Goal: Information Seeking & Learning: Learn about a topic

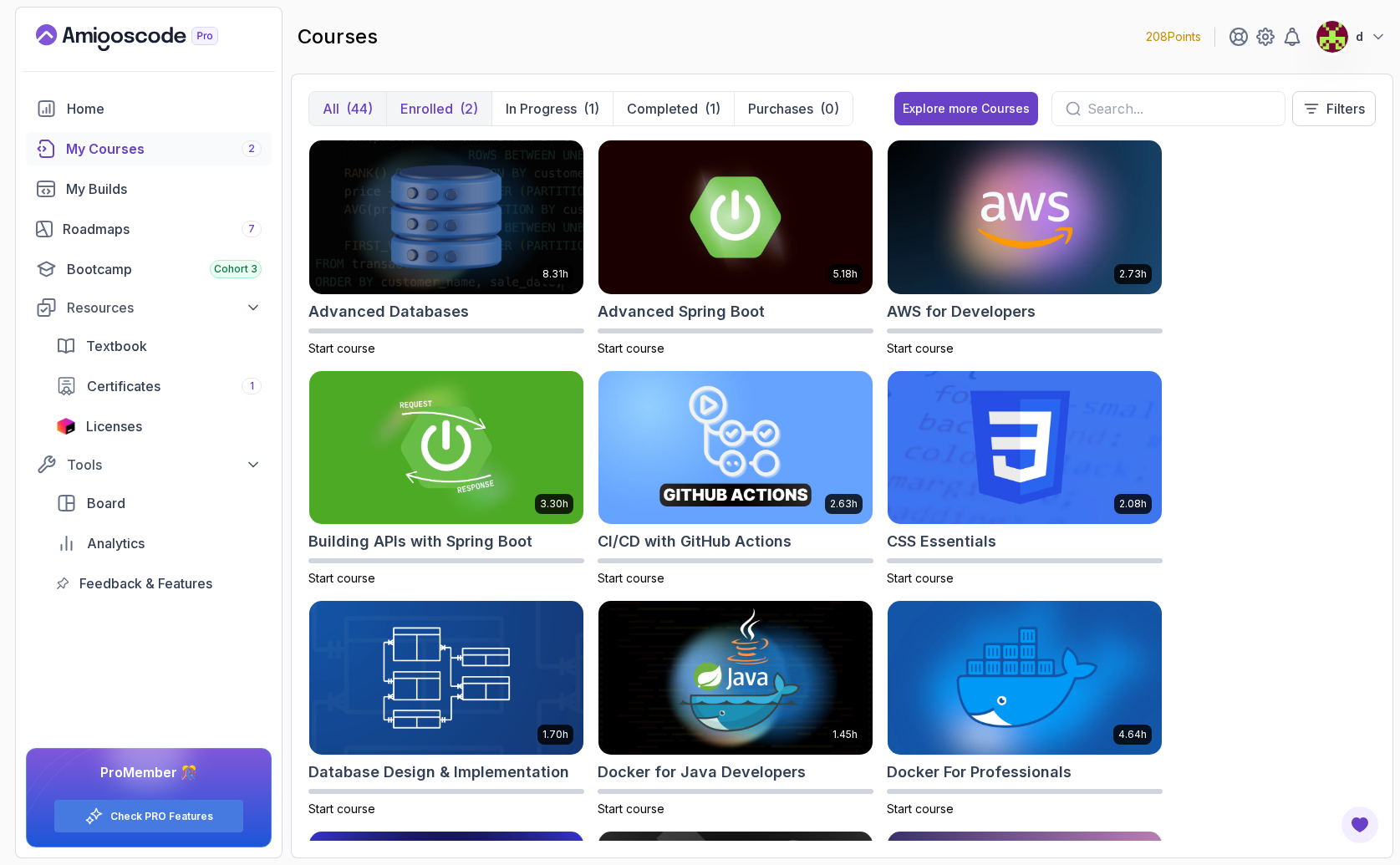
click at [443, 104] on p "Enrolled" at bounding box center [426, 108] width 52 height 20
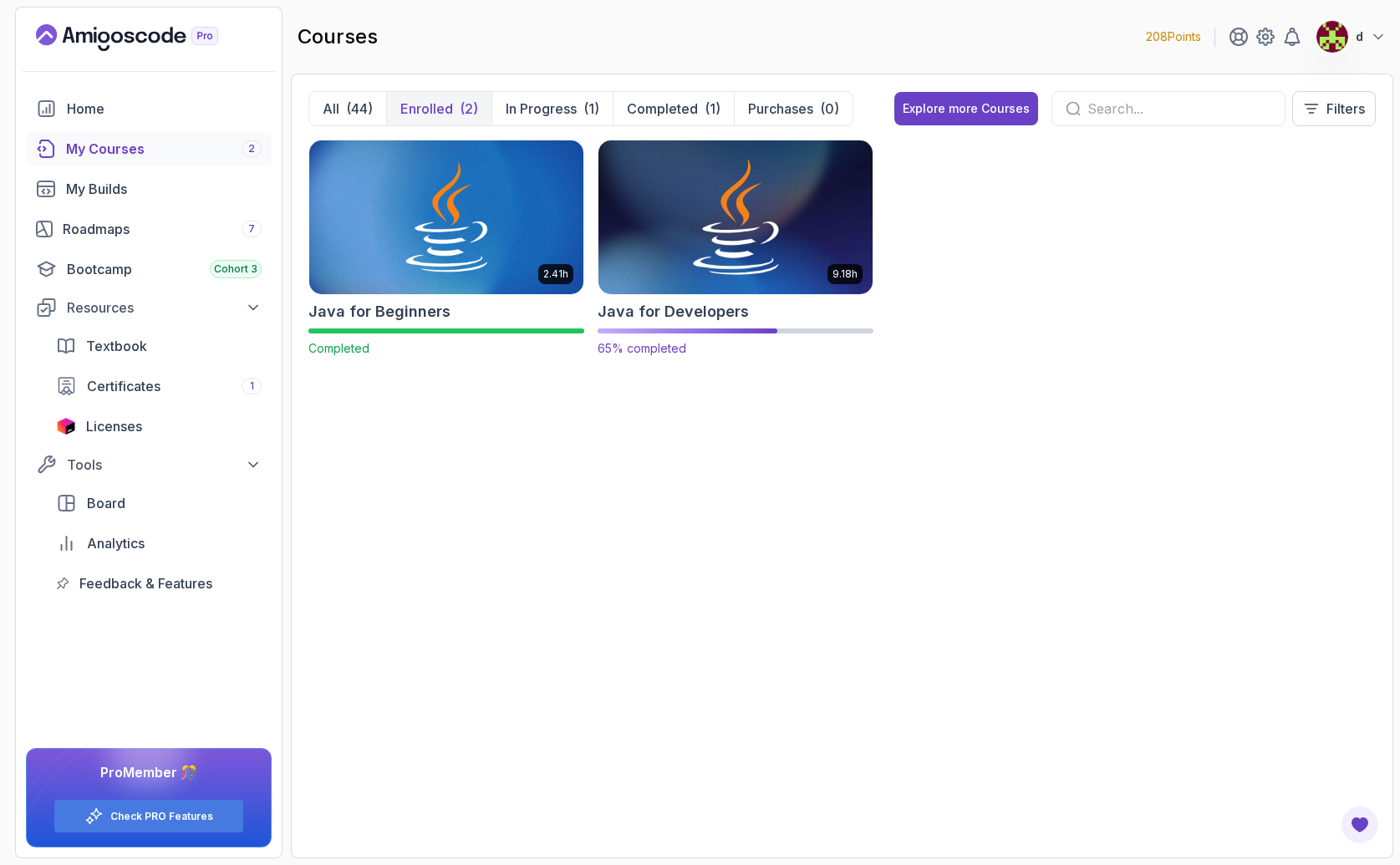
click at [717, 281] on img at bounding box center [736, 216] width 288 height 161
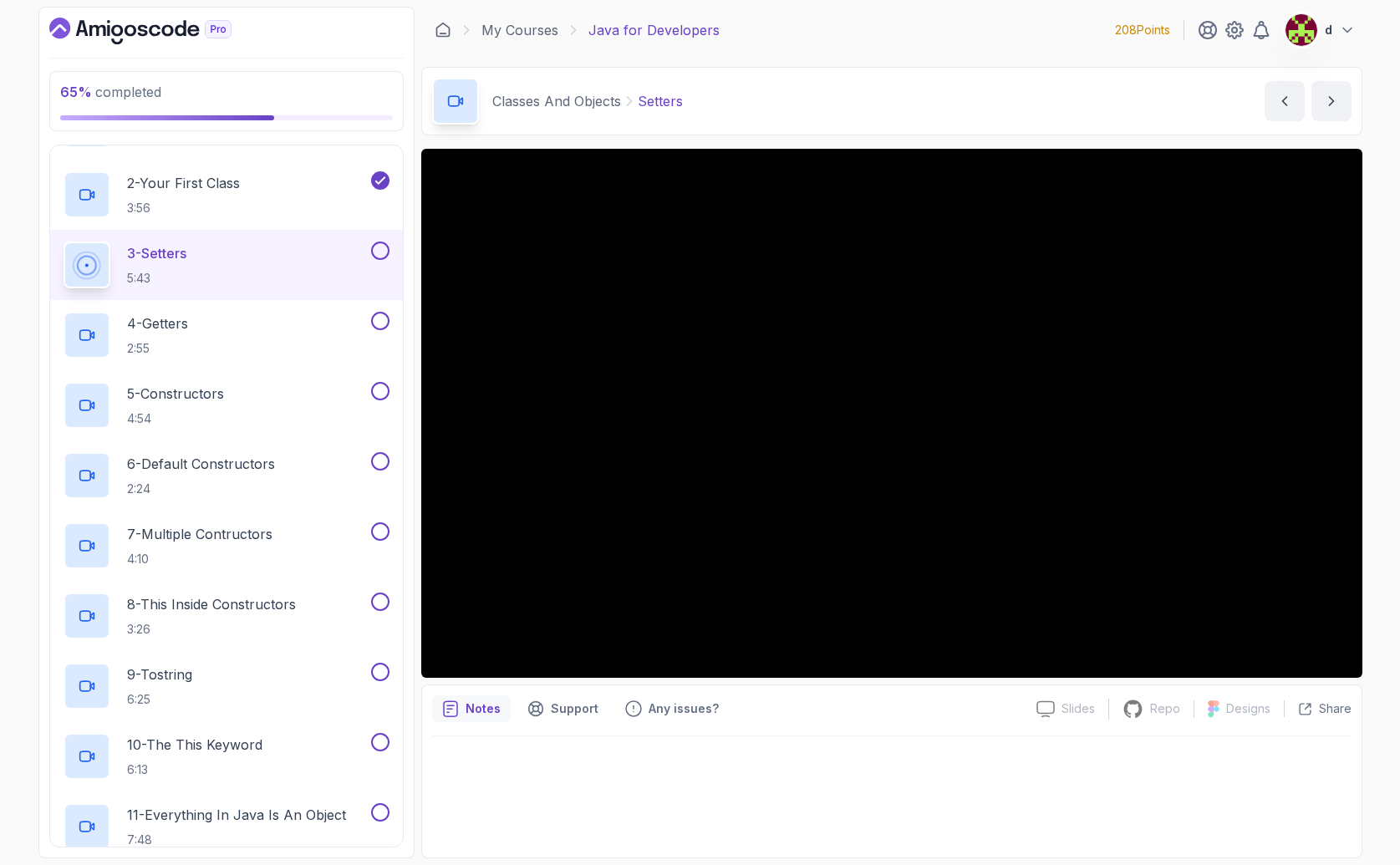
scroll to position [683, 0]
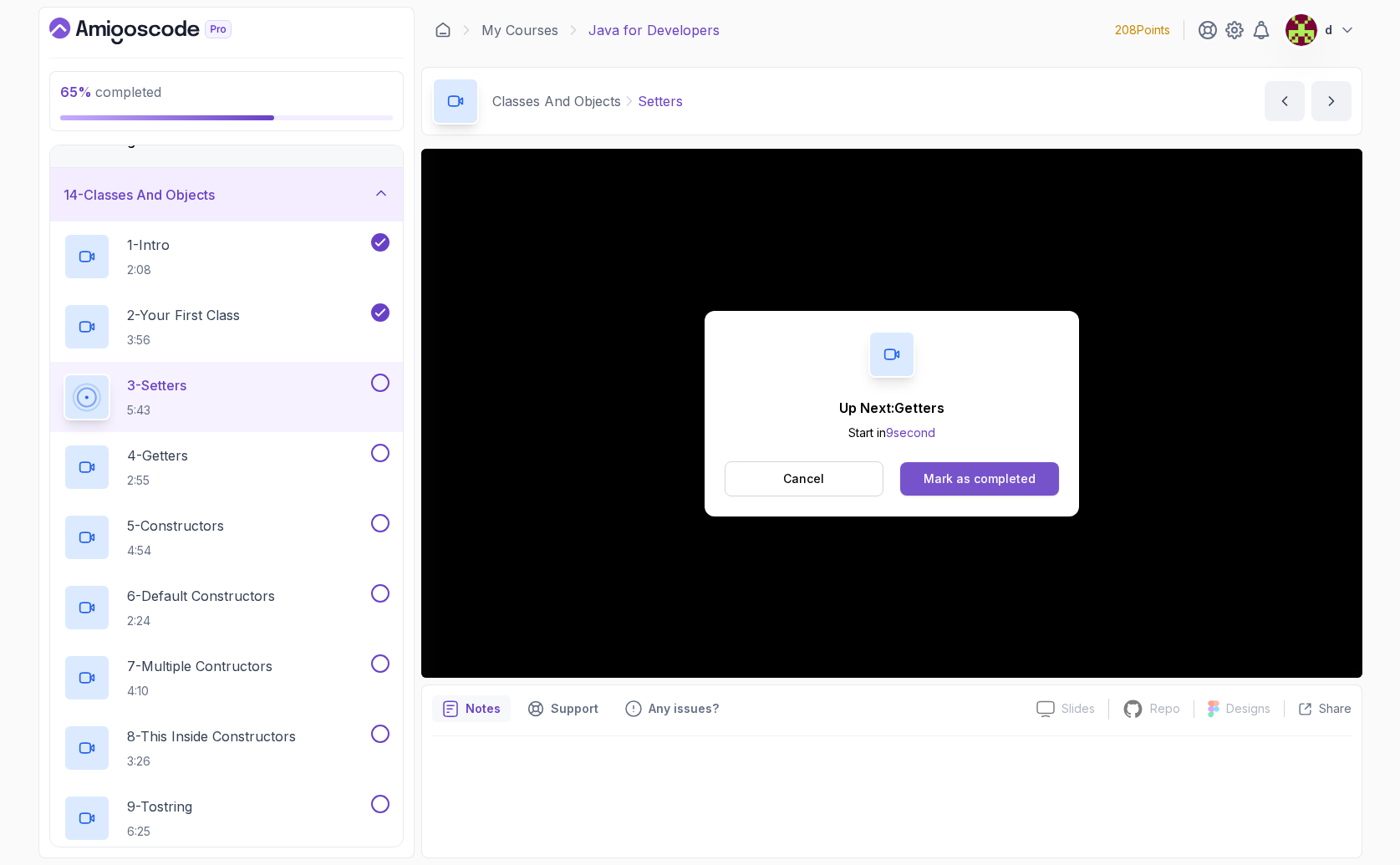
click at [946, 481] on div "Mark as completed" at bounding box center [980, 479] width 112 height 17
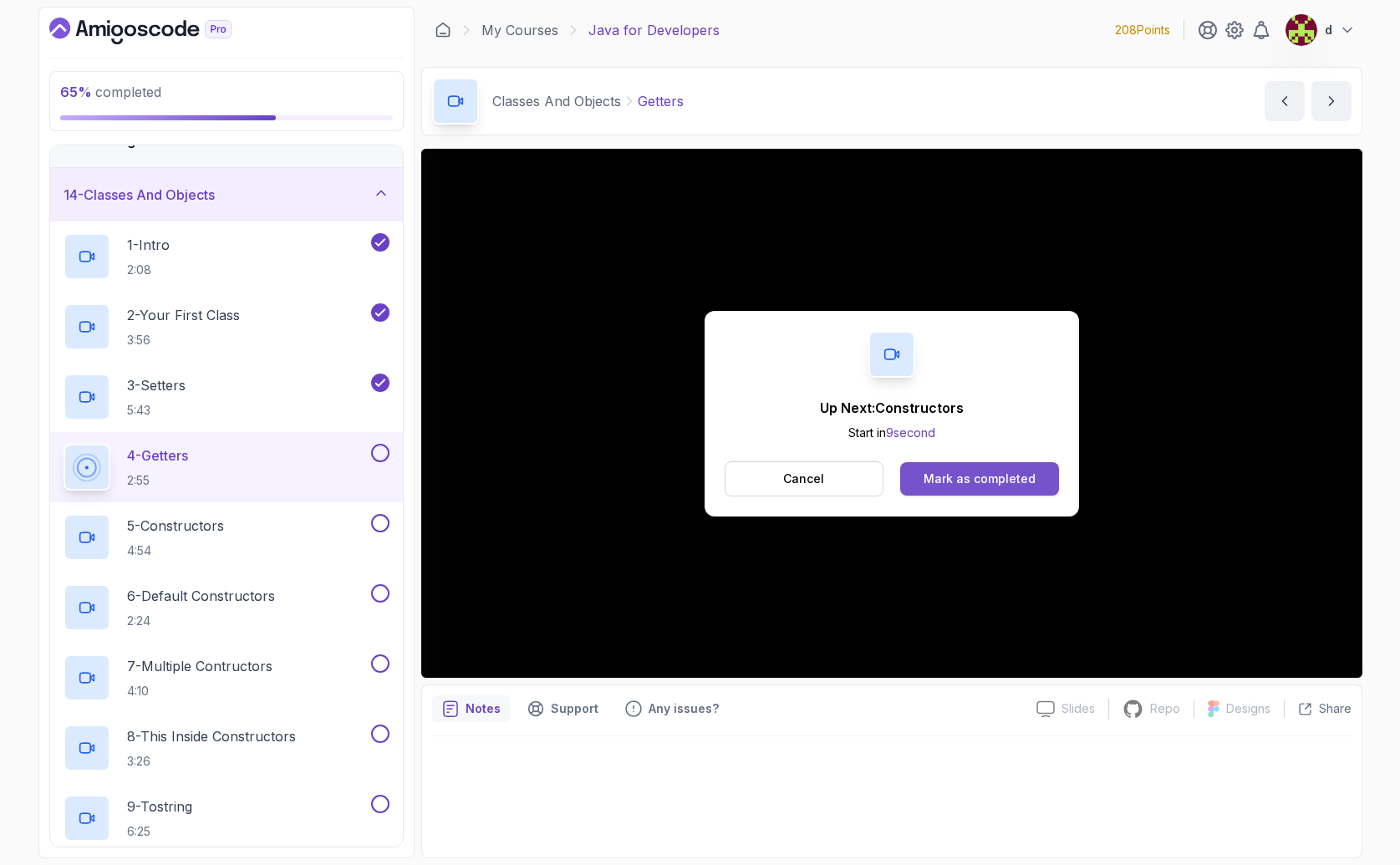
click at [957, 486] on div "Mark as completed" at bounding box center [980, 479] width 112 height 17
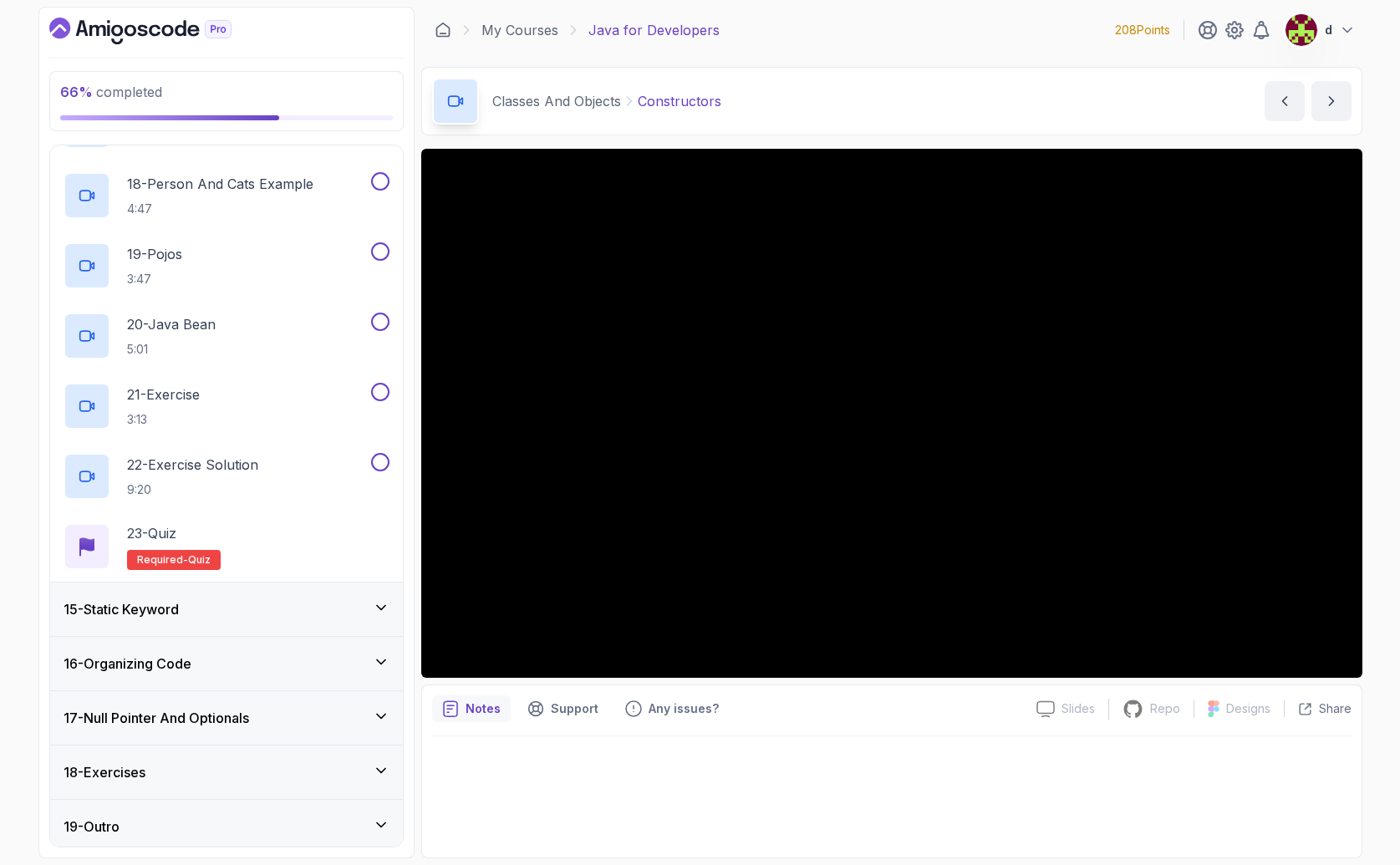
scroll to position [1944, 0]
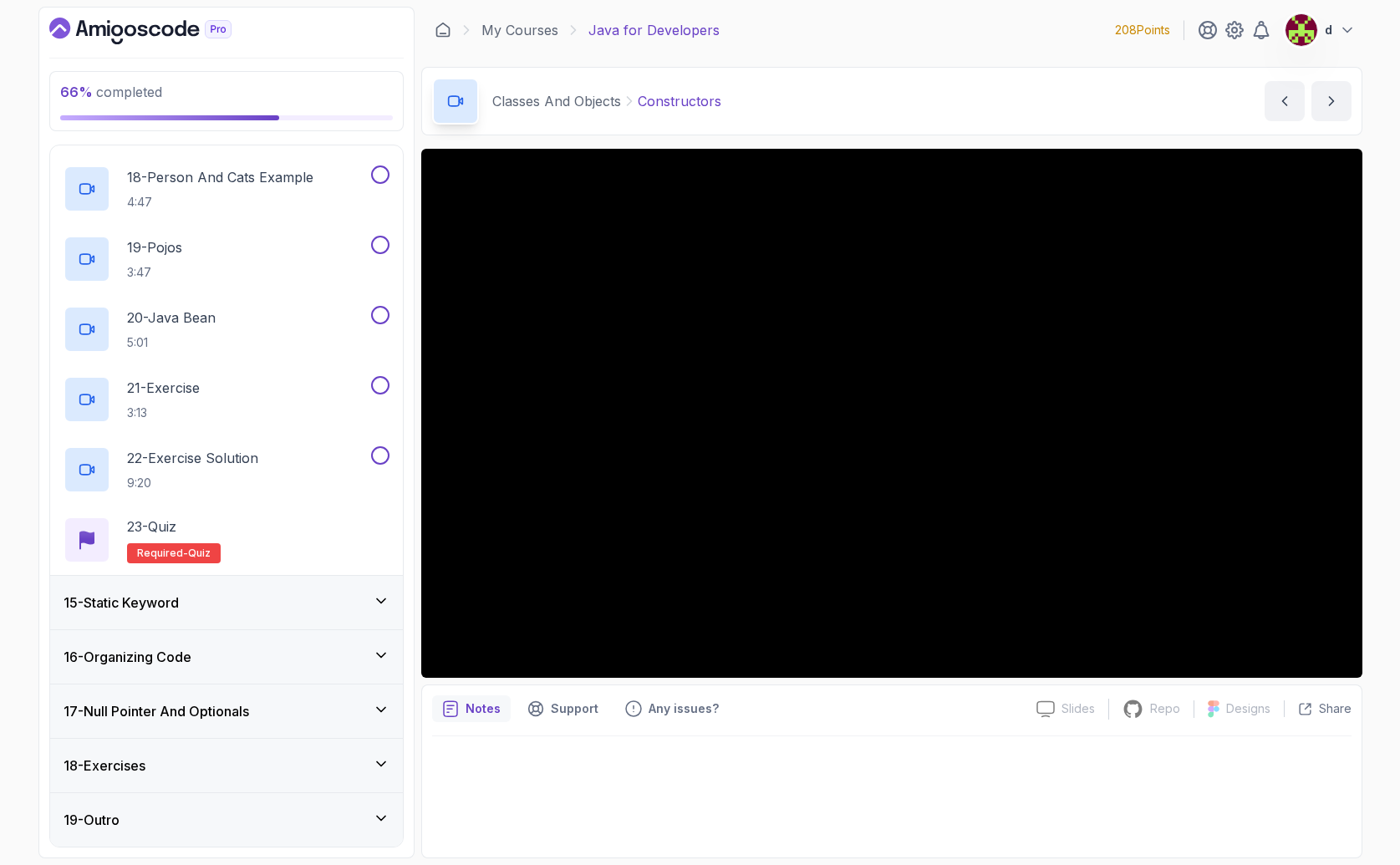
click at [973, 788] on div at bounding box center [891, 792] width 920 height 111
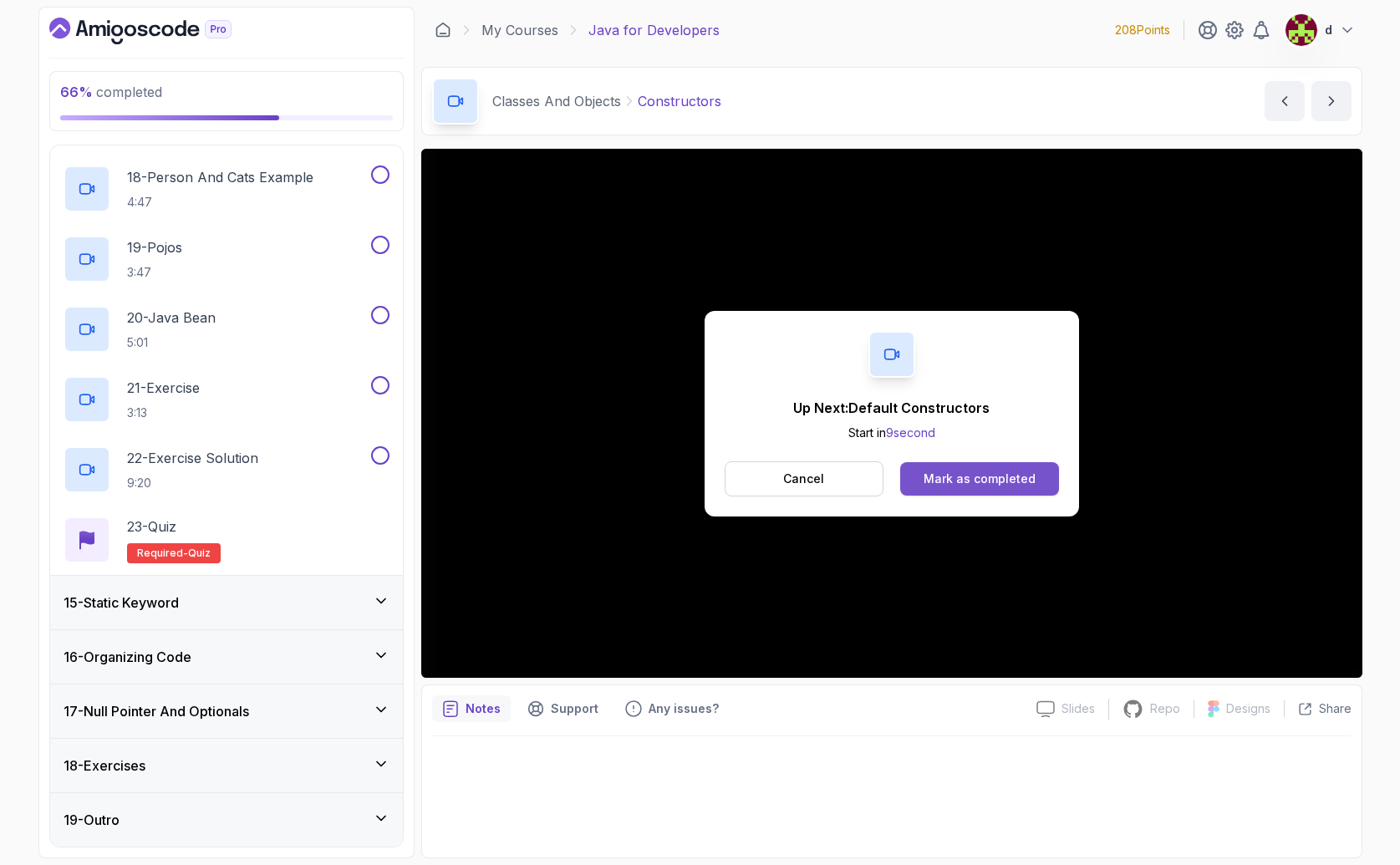
click at [982, 471] on div "Mark as completed" at bounding box center [980, 479] width 112 height 17
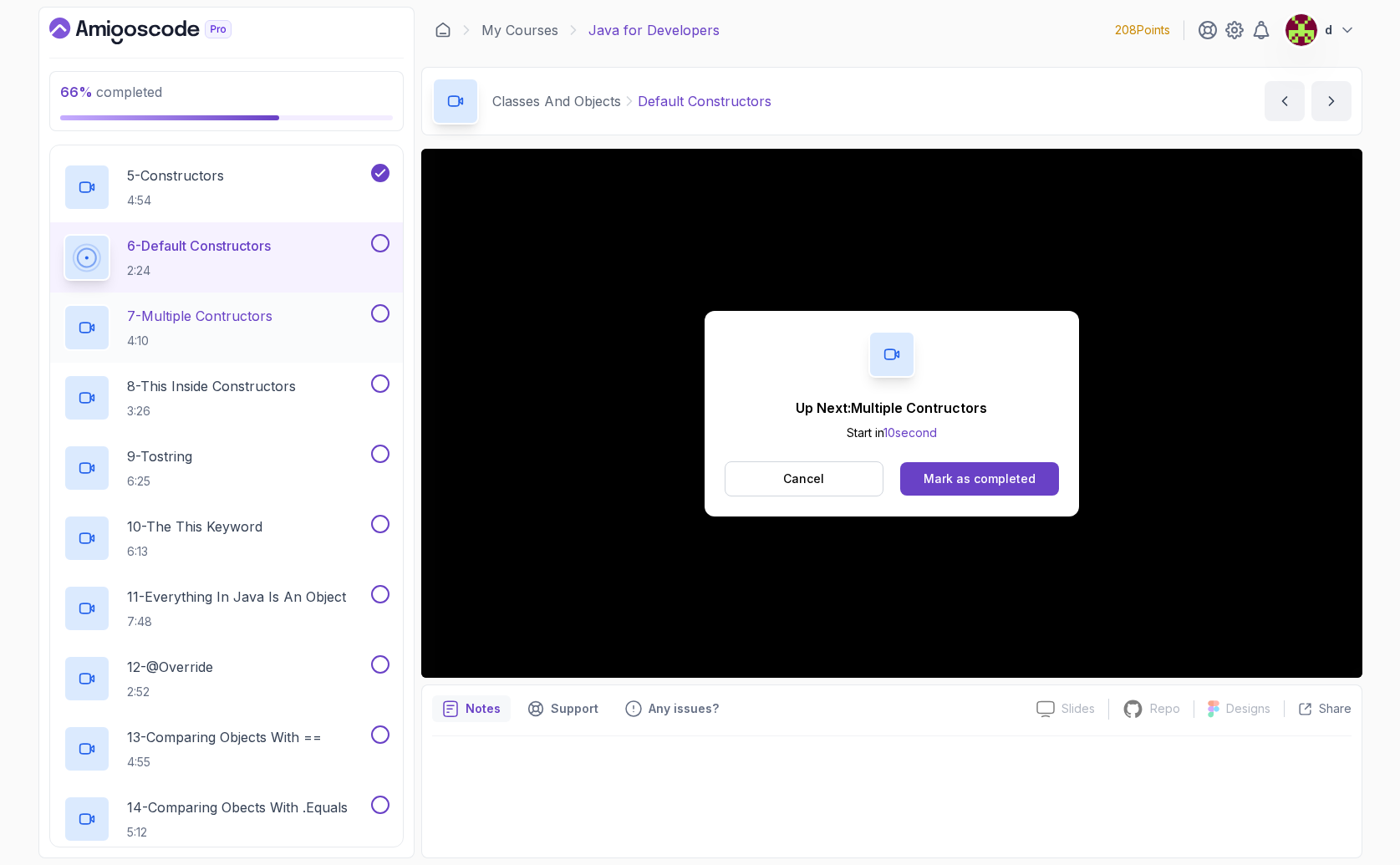
scroll to position [814, 0]
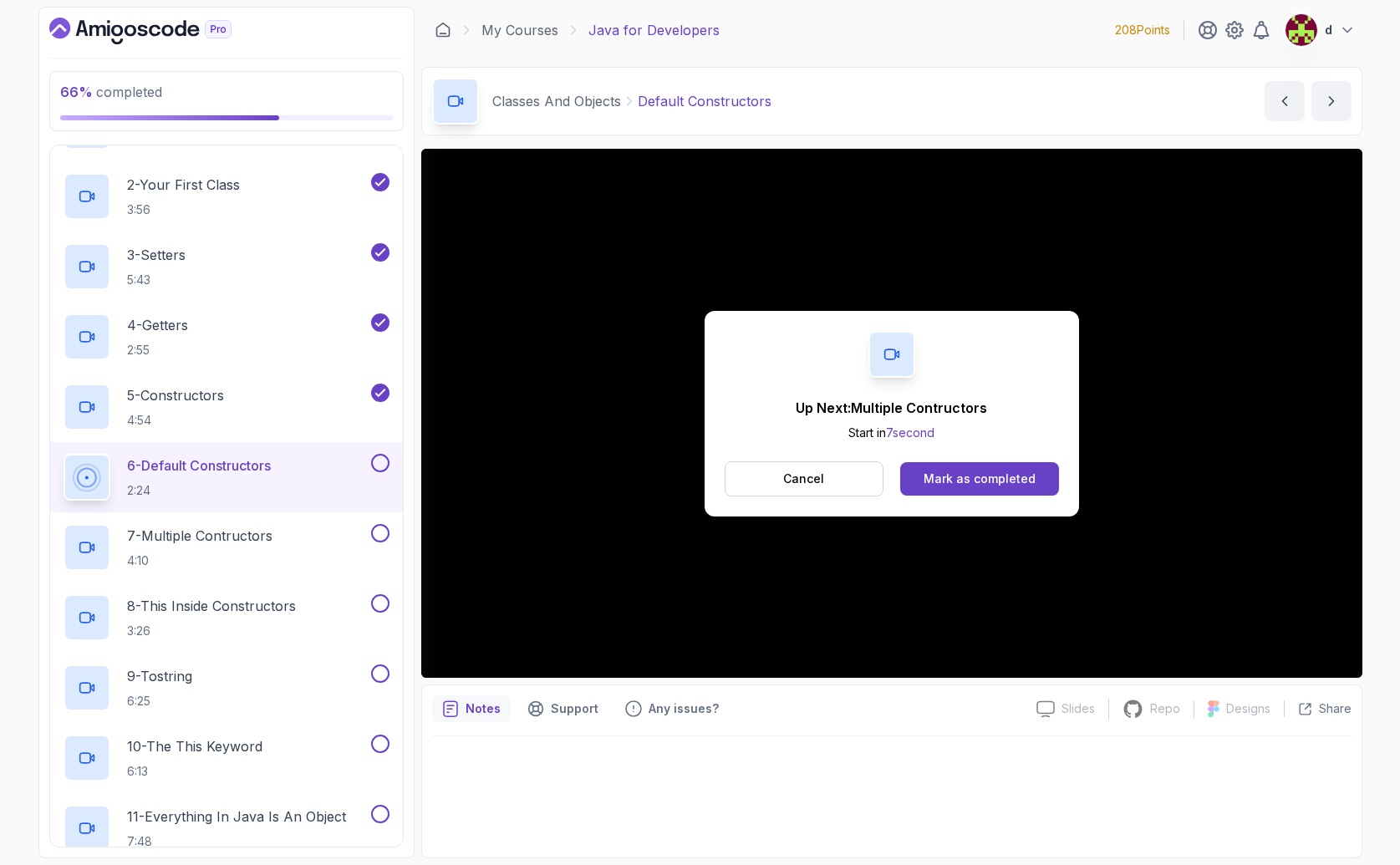
click at [1067, 476] on div "Up Next: Multiple Contructors Start in 7 second Cancel Mark as completed" at bounding box center [891, 413] width 375 height 206
click at [1014, 476] on div "Mark as completed" at bounding box center [980, 479] width 112 height 17
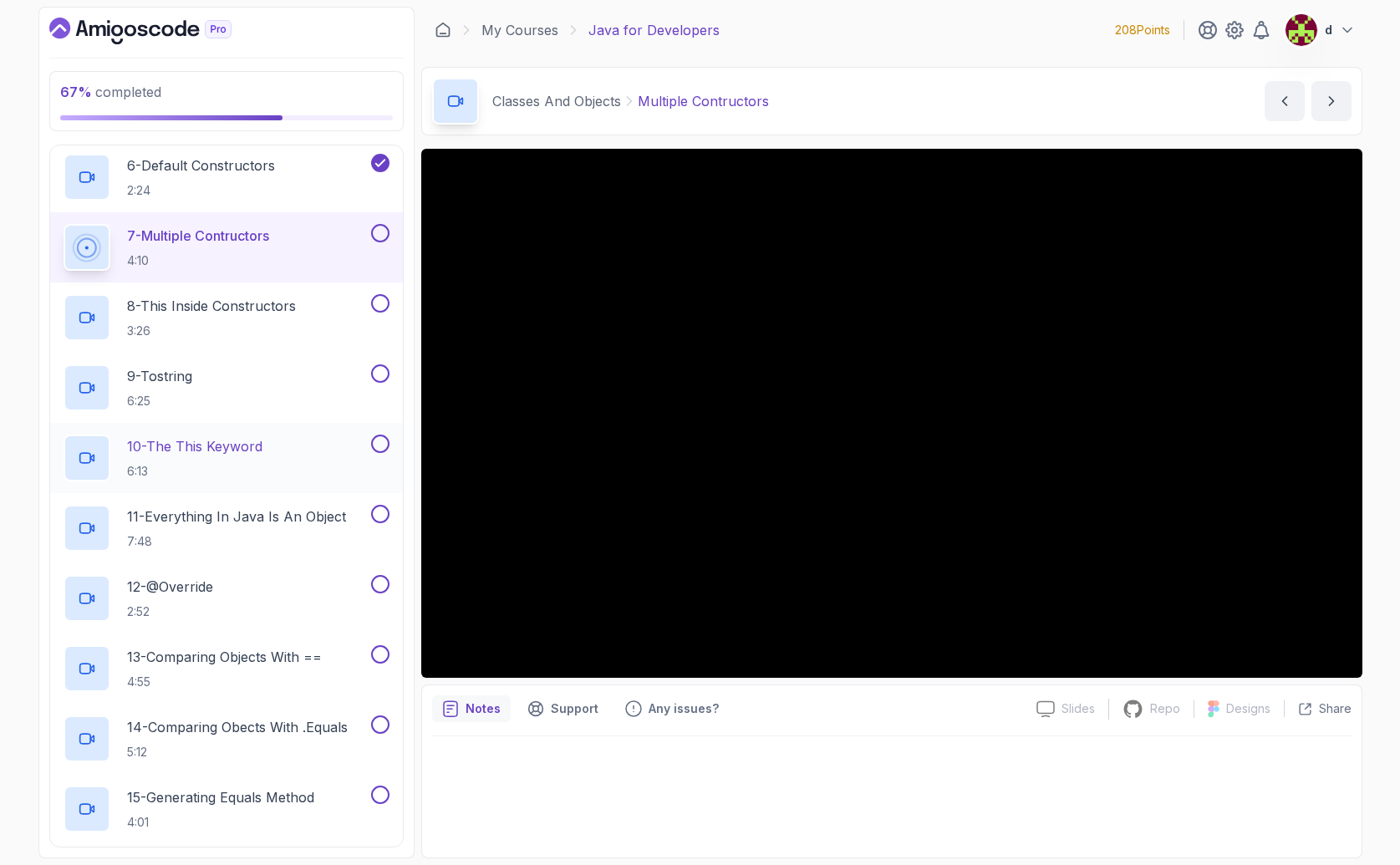
scroll to position [993, 0]
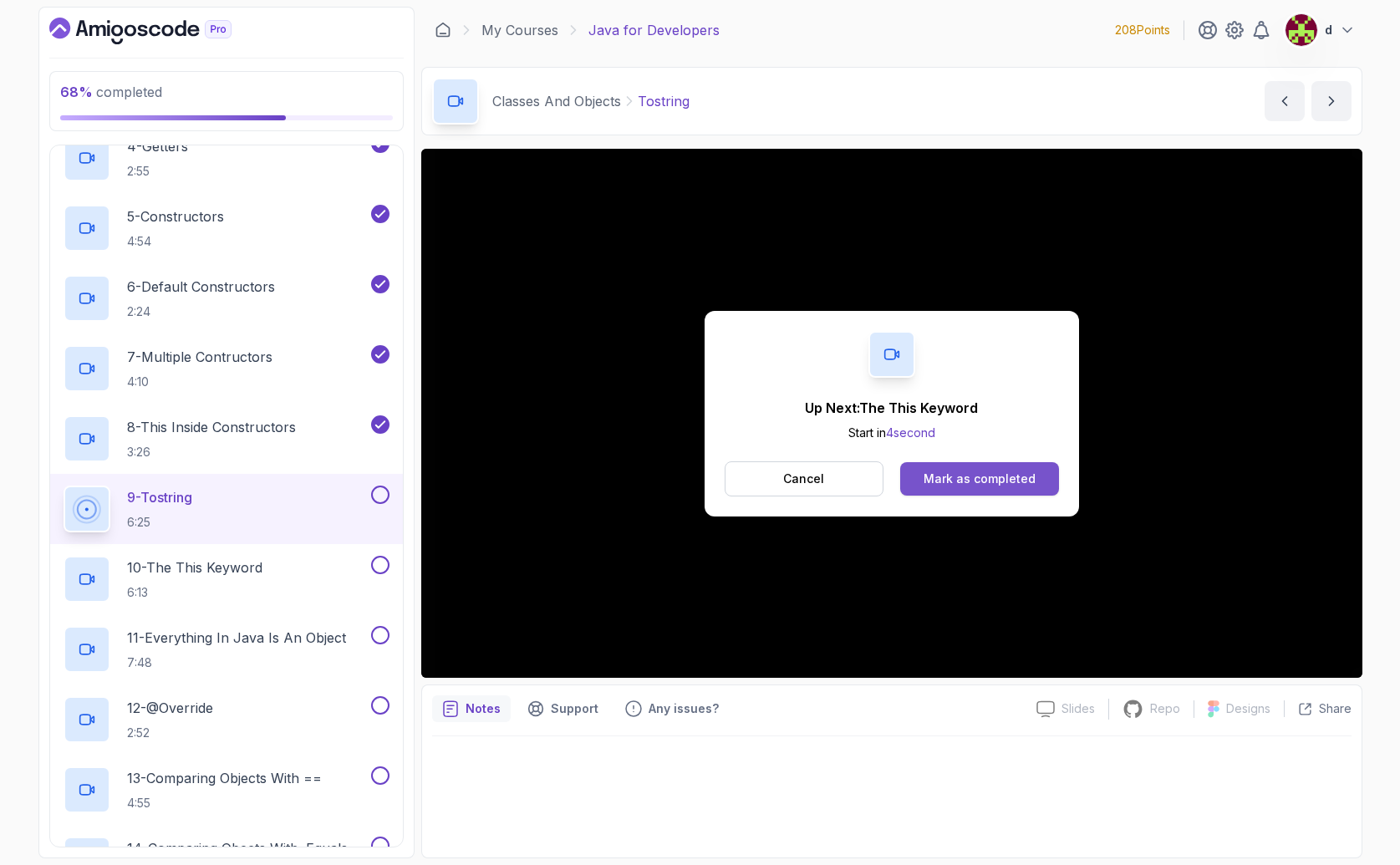
click at [971, 484] on div "Mark as completed" at bounding box center [980, 479] width 112 height 17
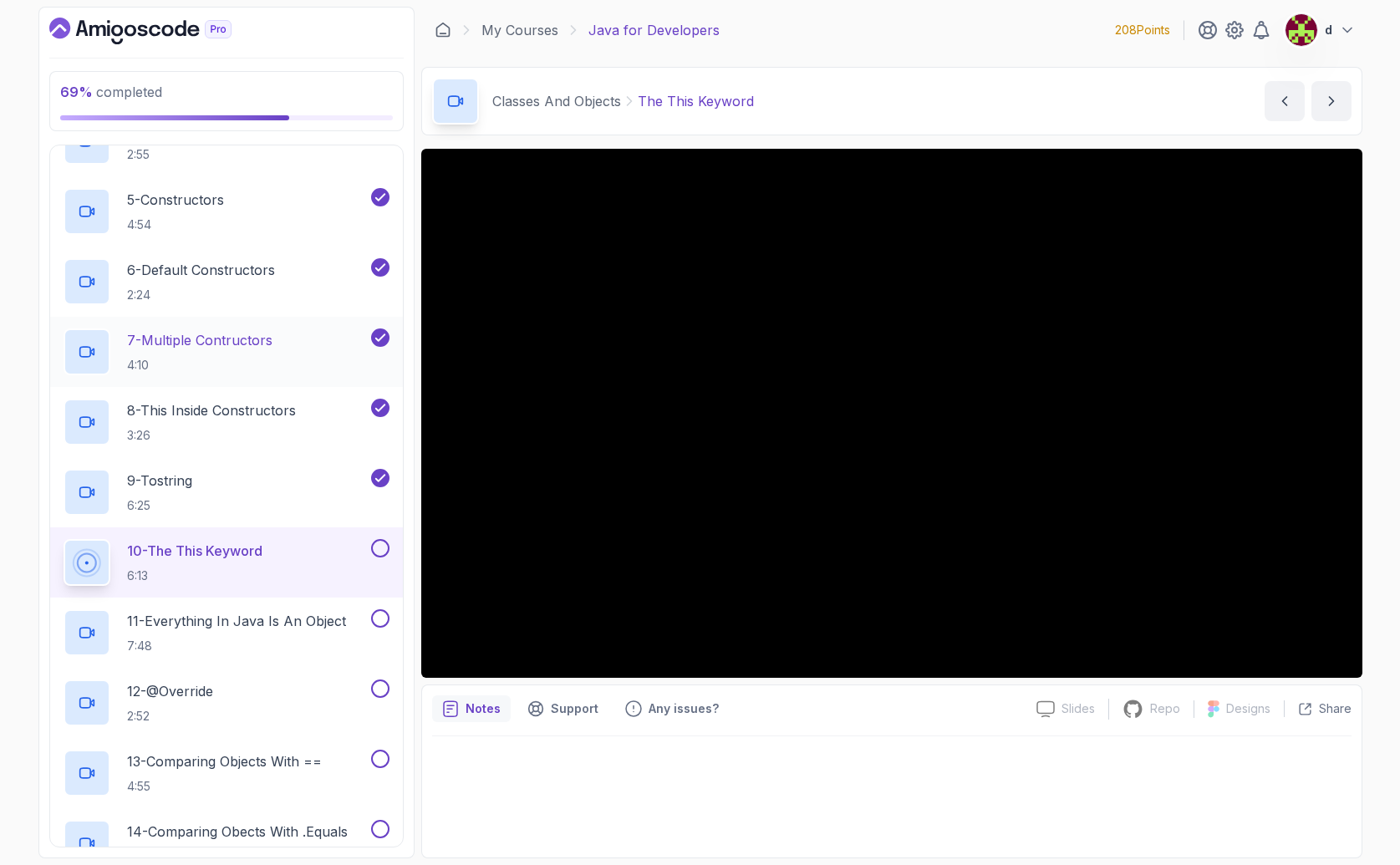
scroll to position [1010, 0]
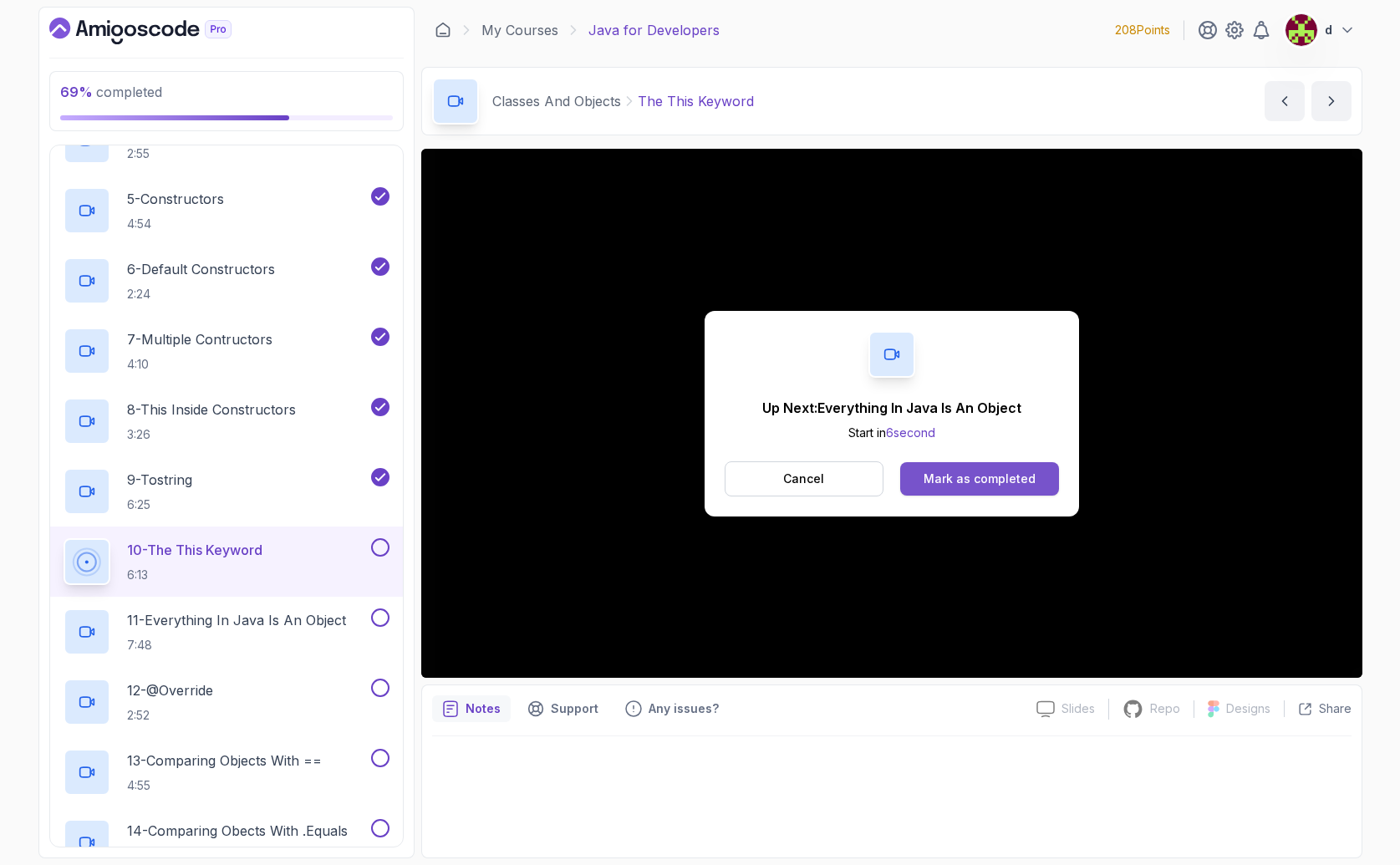
click at [971, 480] on div "Mark as completed" at bounding box center [980, 479] width 112 height 17
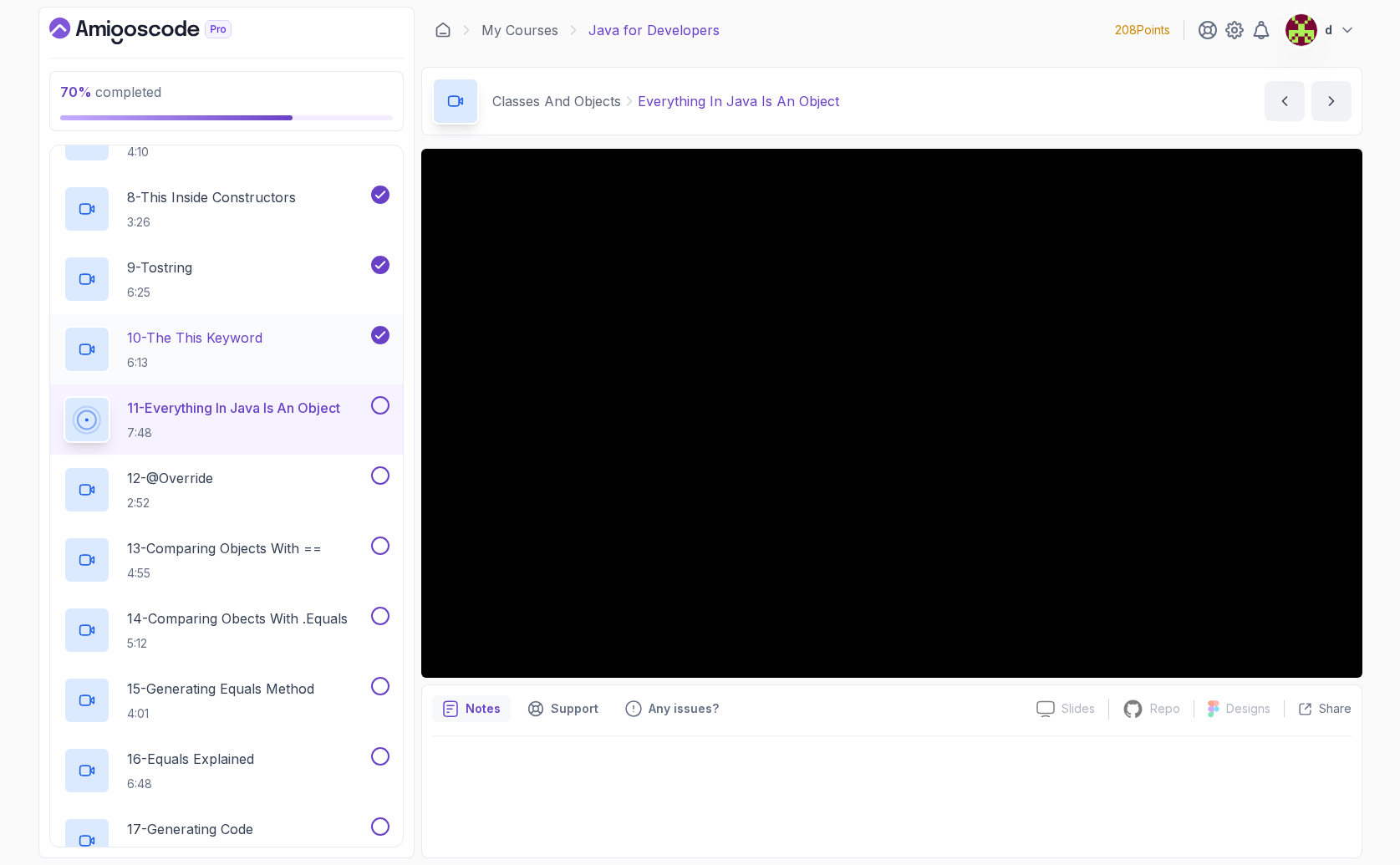
scroll to position [1232, 0]
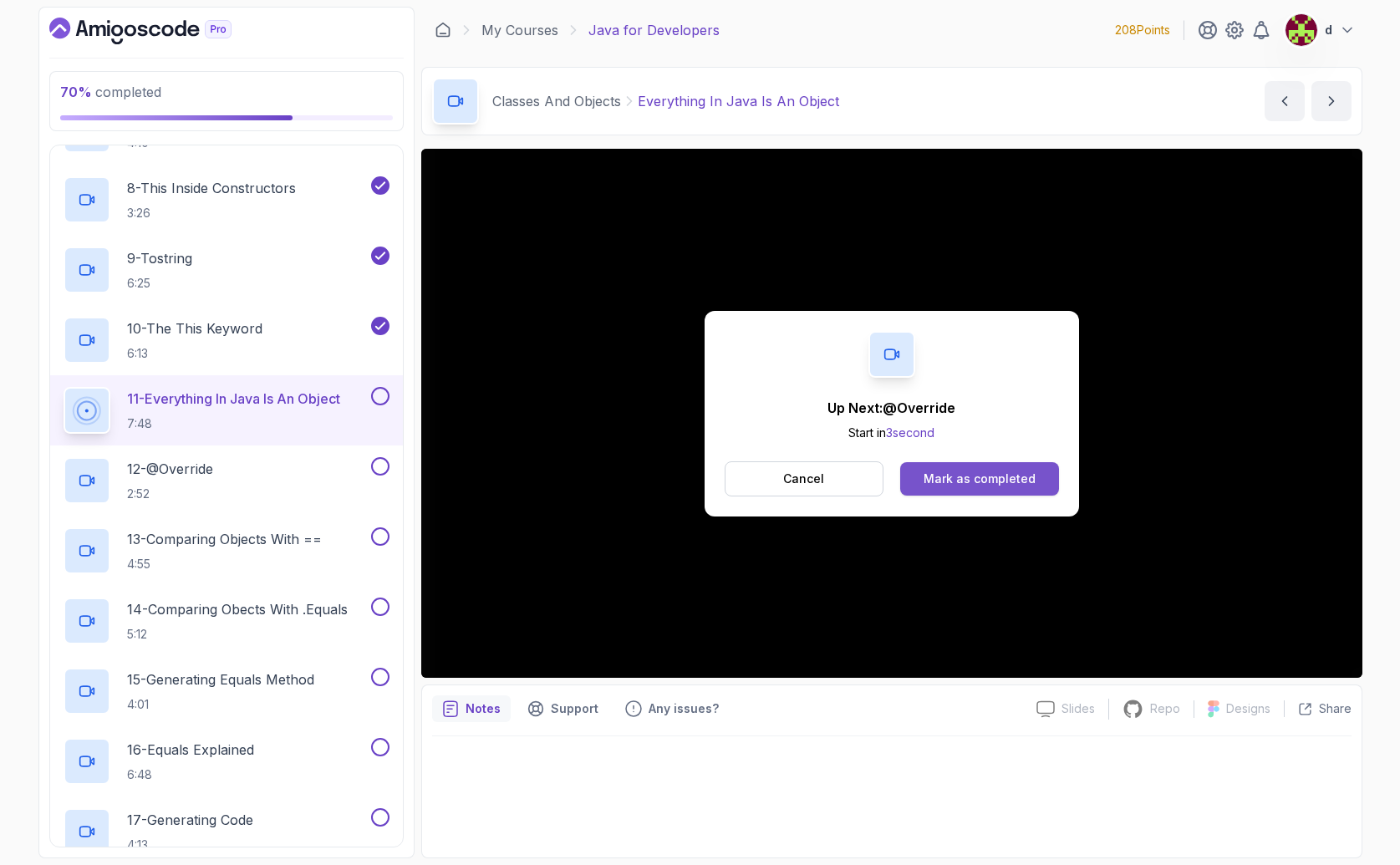
click at [1008, 484] on div "Mark as completed" at bounding box center [980, 479] width 112 height 17
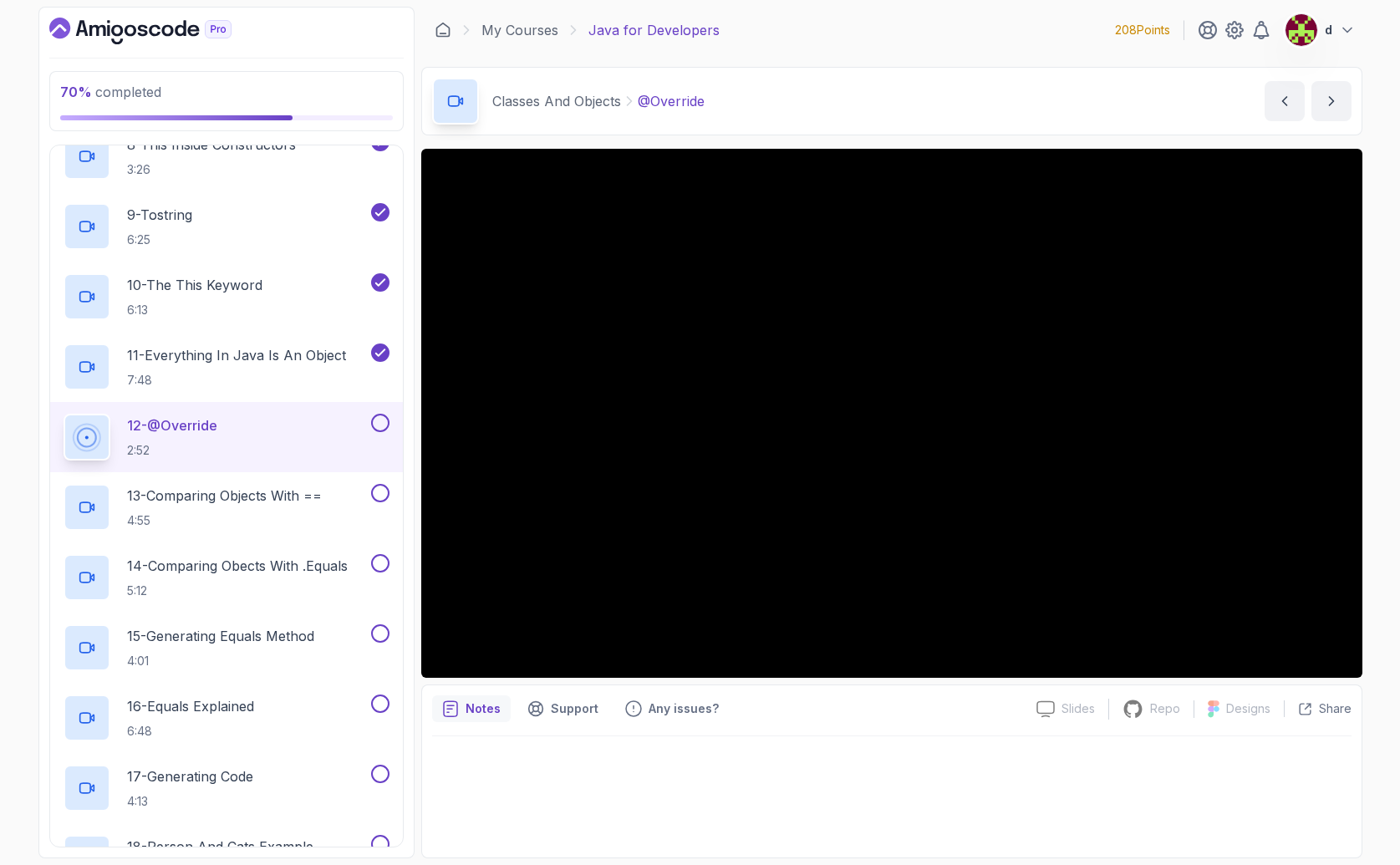
scroll to position [1378, 0]
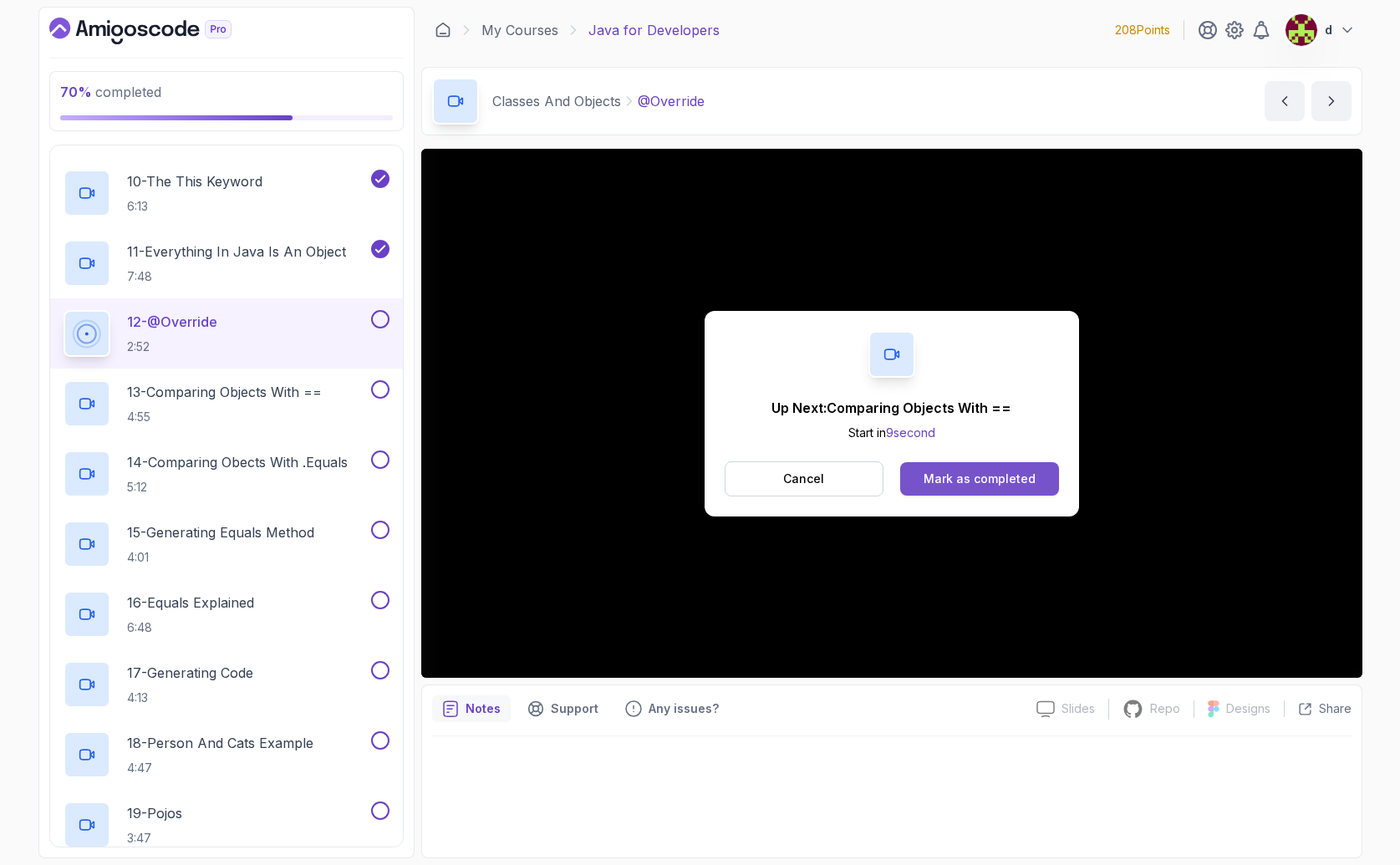
click at [941, 472] on div "Mark as completed" at bounding box center [980, 479] width 112 height 17
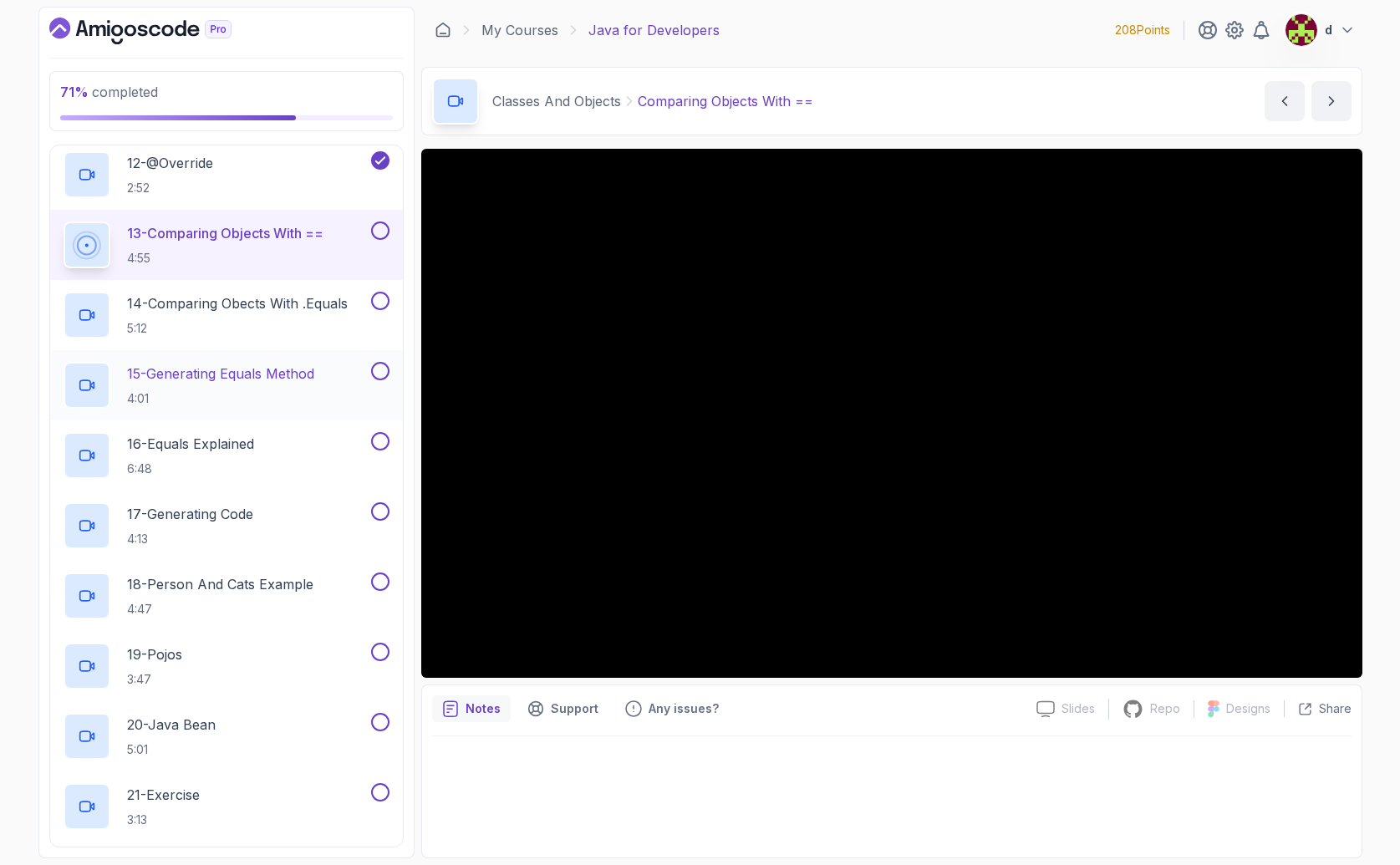
scroll to position [1490, 0]
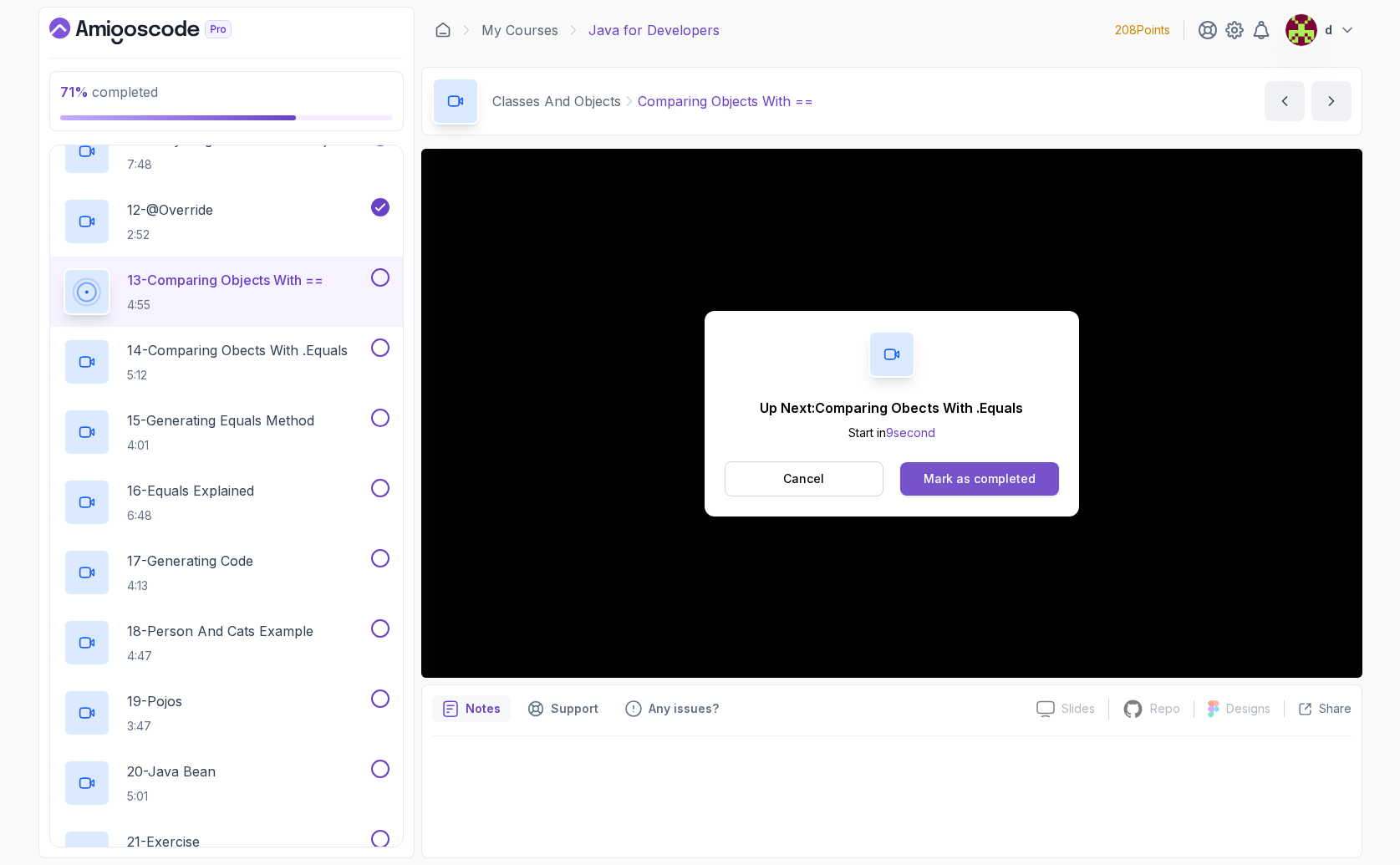
click at [1006, 487] on button "Mark as completed" at bounding box center [979, 478] width 158 height 33
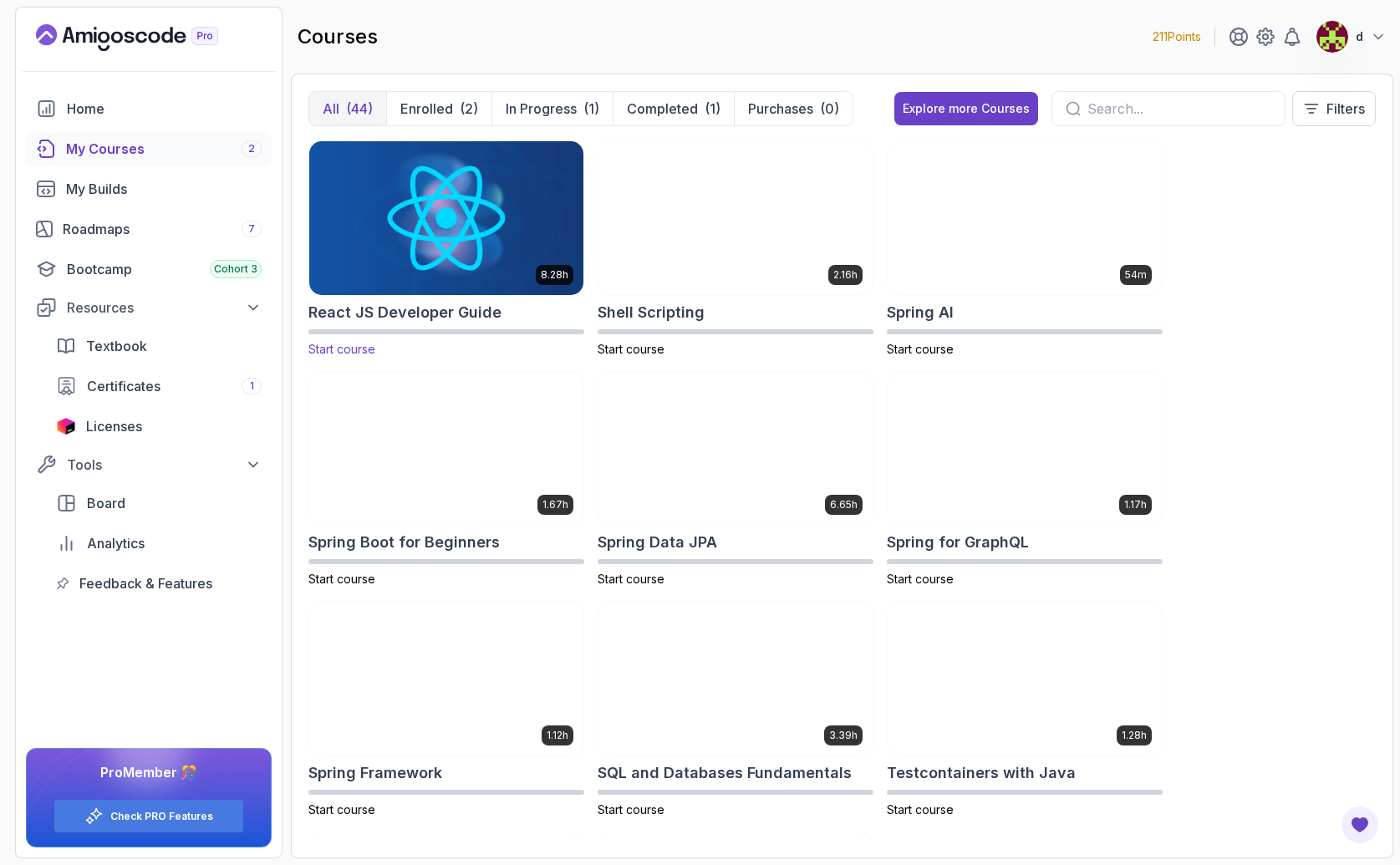
scroll to position [2350, 0]
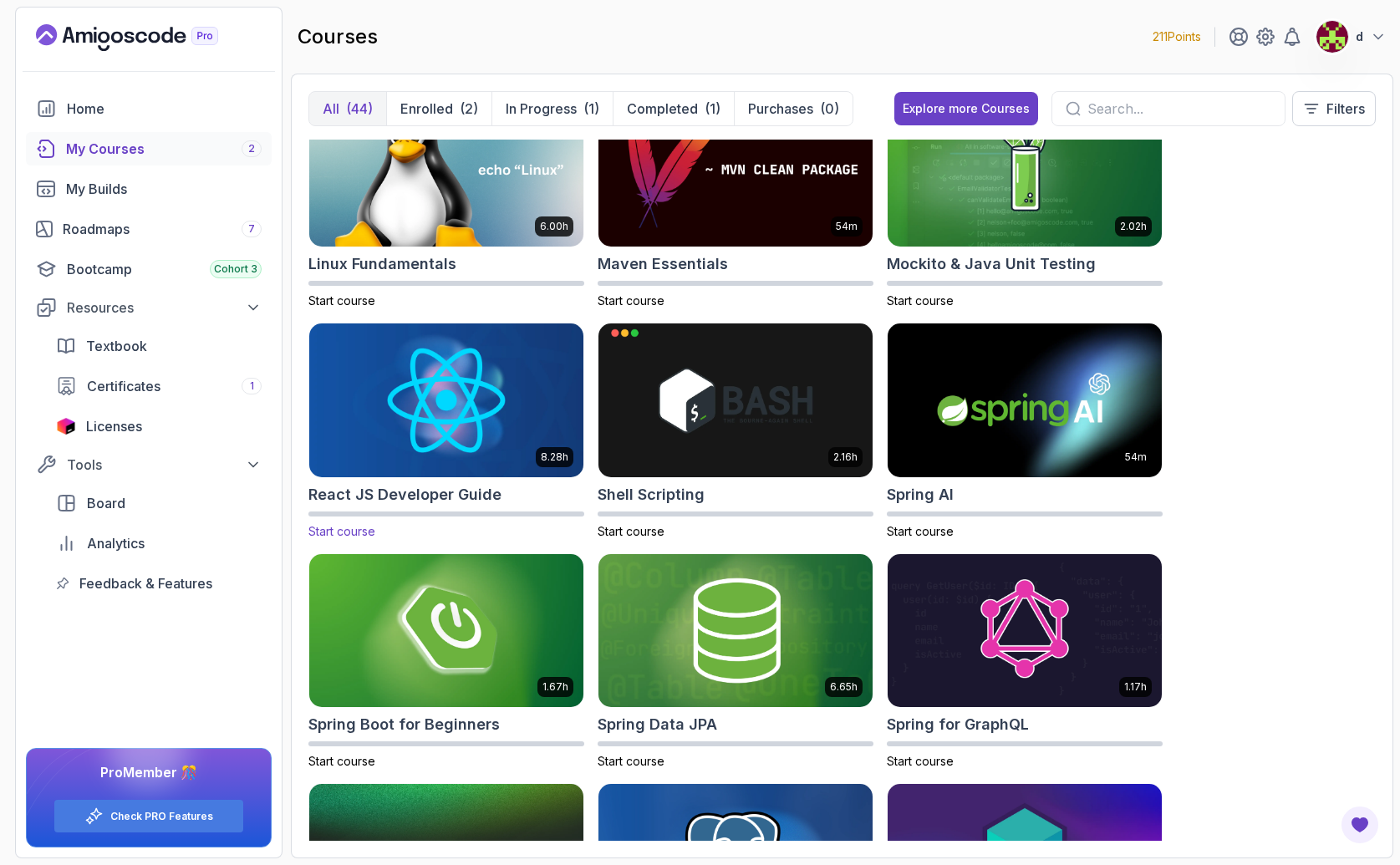
click at [503, 447] on img at bounding box center [446, 399] width 288 height 161
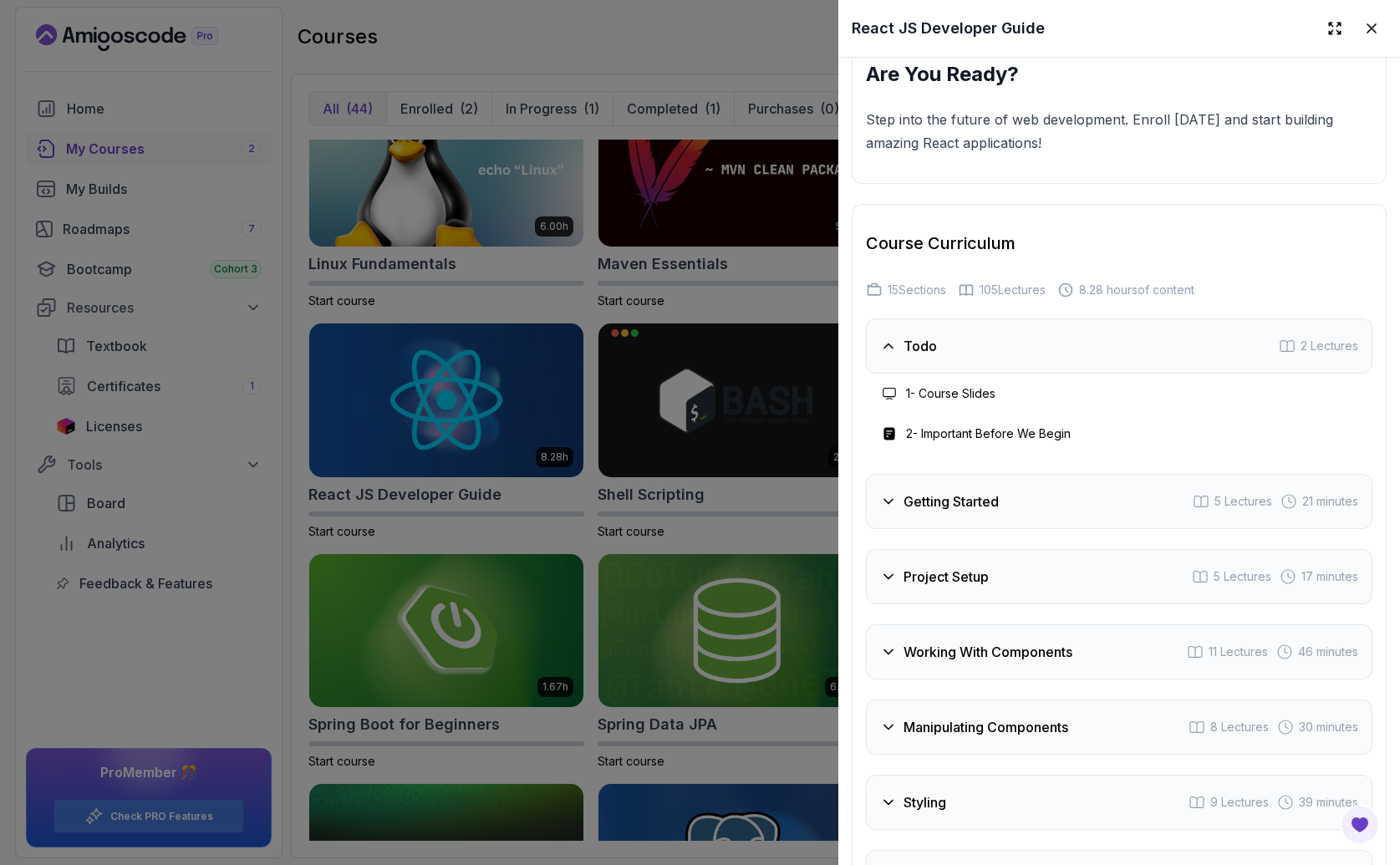
scroll to position [2670, 0]
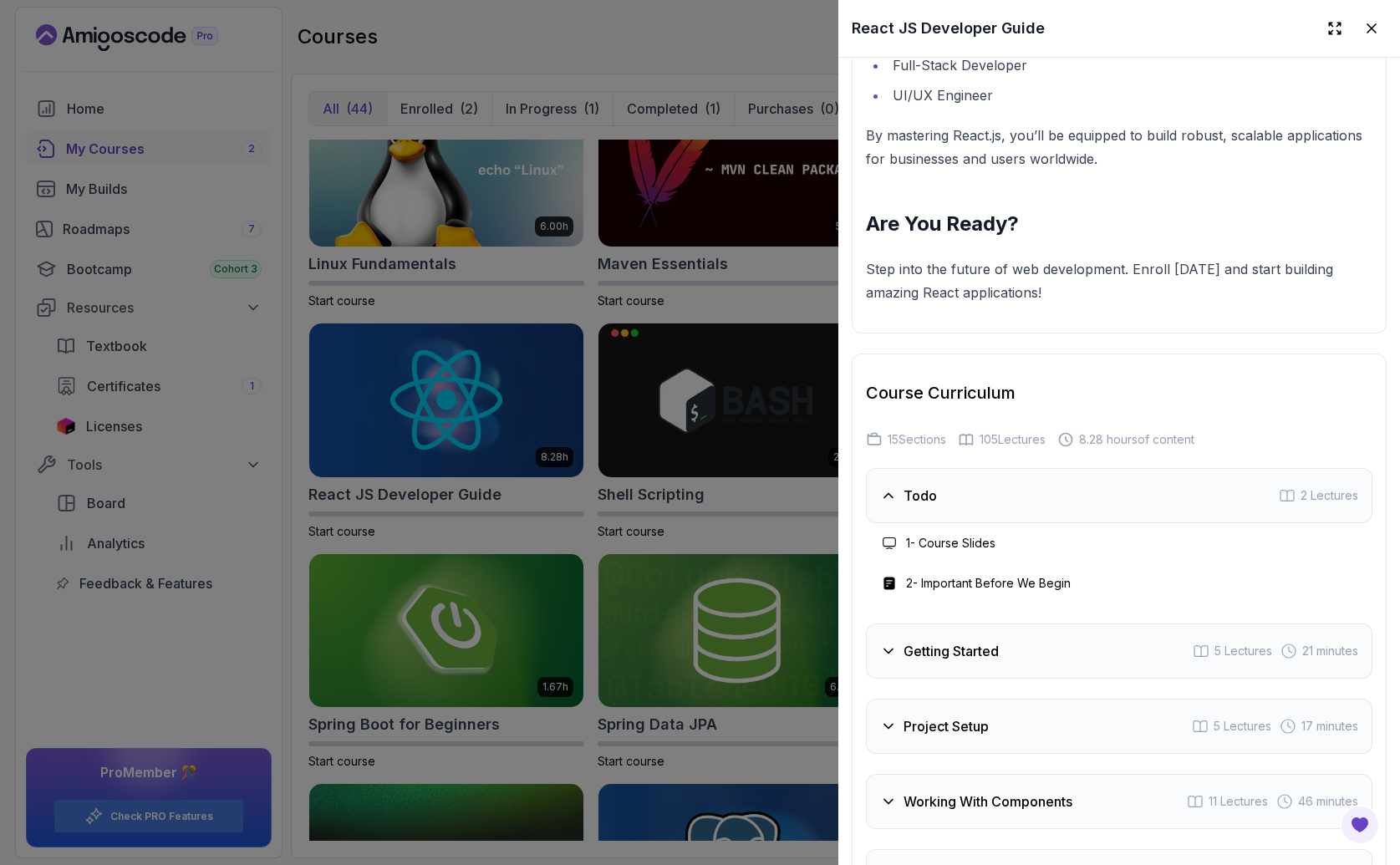
click at [1020, 664] on div "Getting Started 5 Lectures 21 minutes" at bounding box center [1118, 651] width 506 height 55
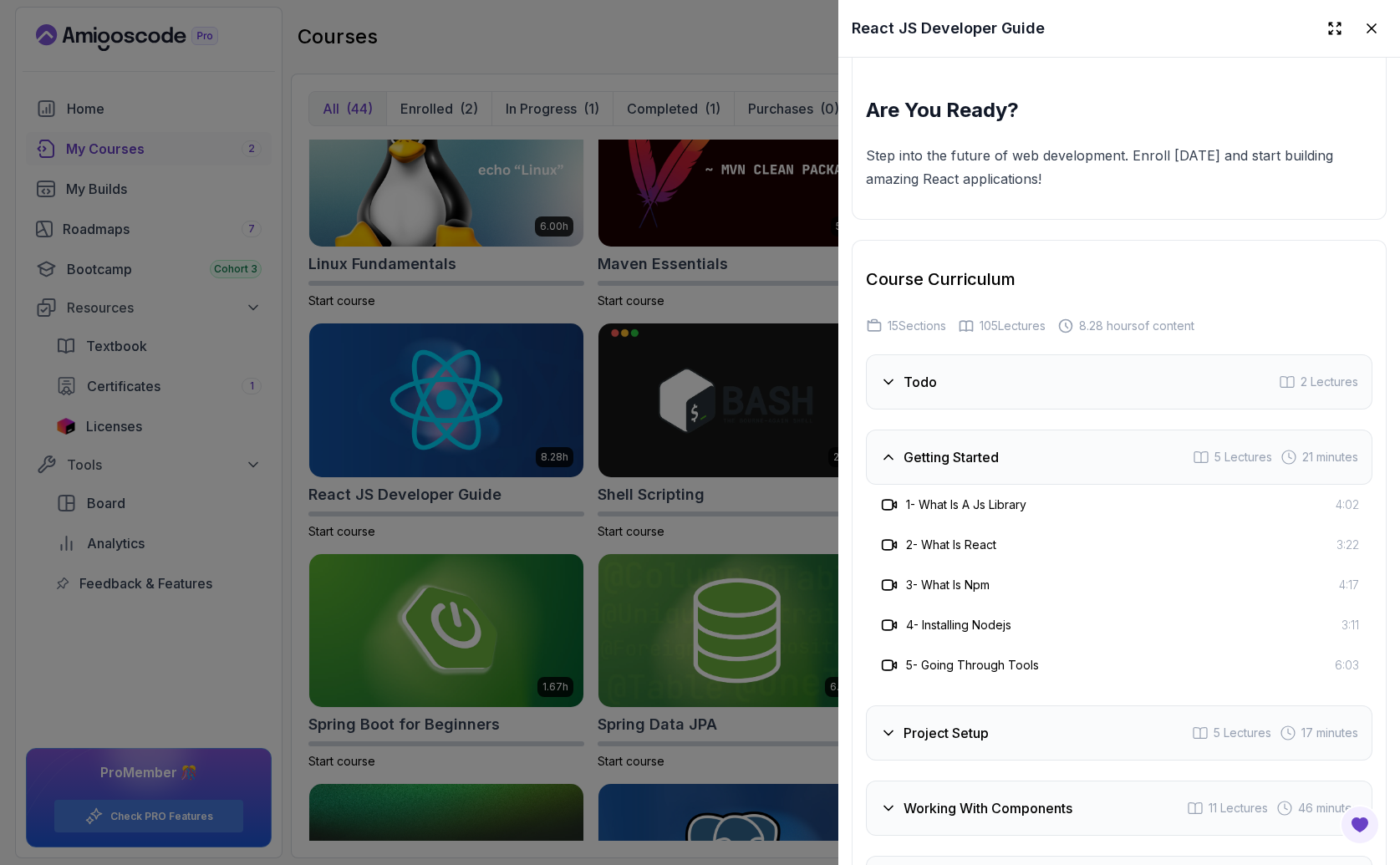
scroll to position [2989, 0]
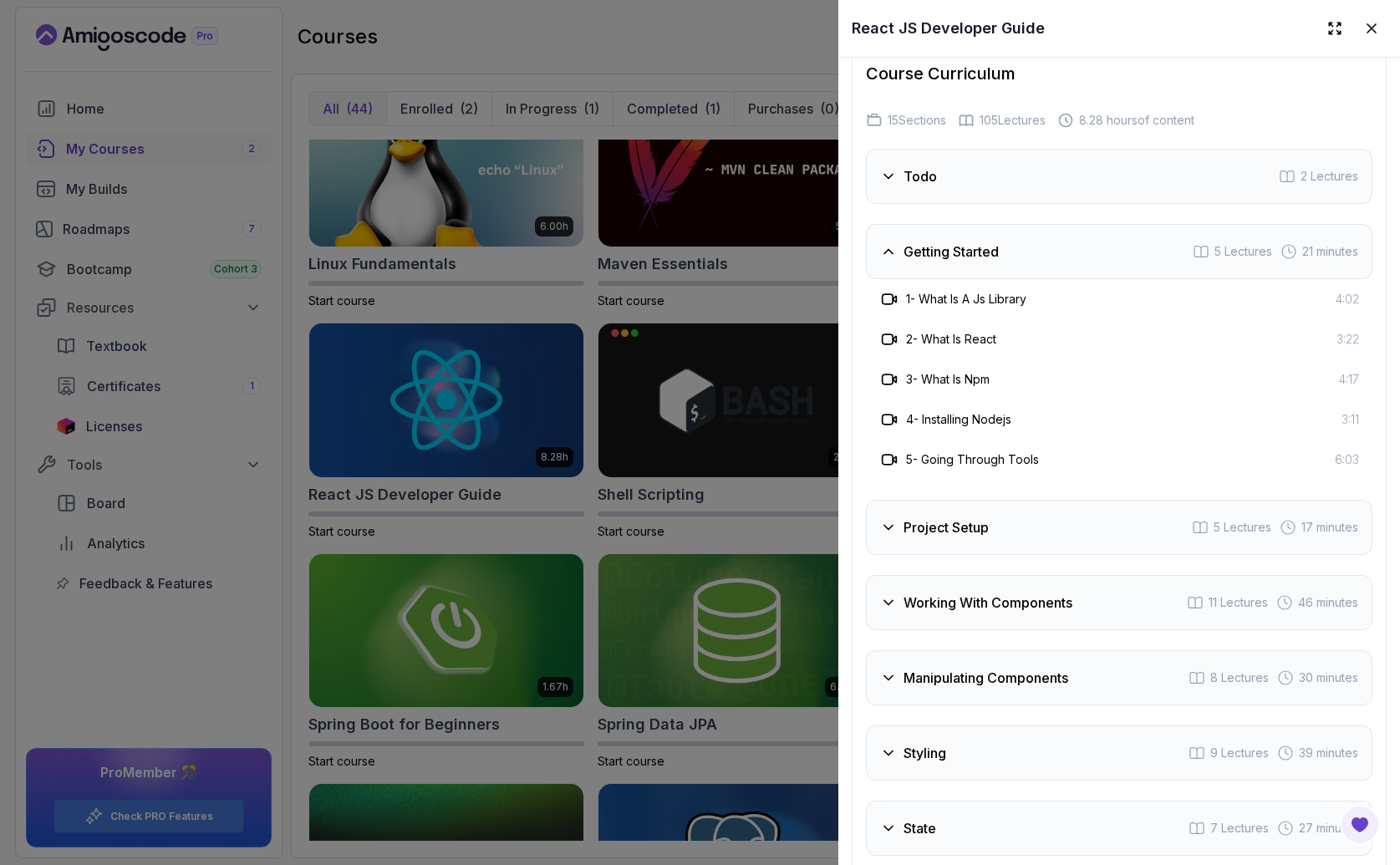
click at [949, 537] on h3 "Project Setup" at bounding box center [945, 527] width 85 height 20
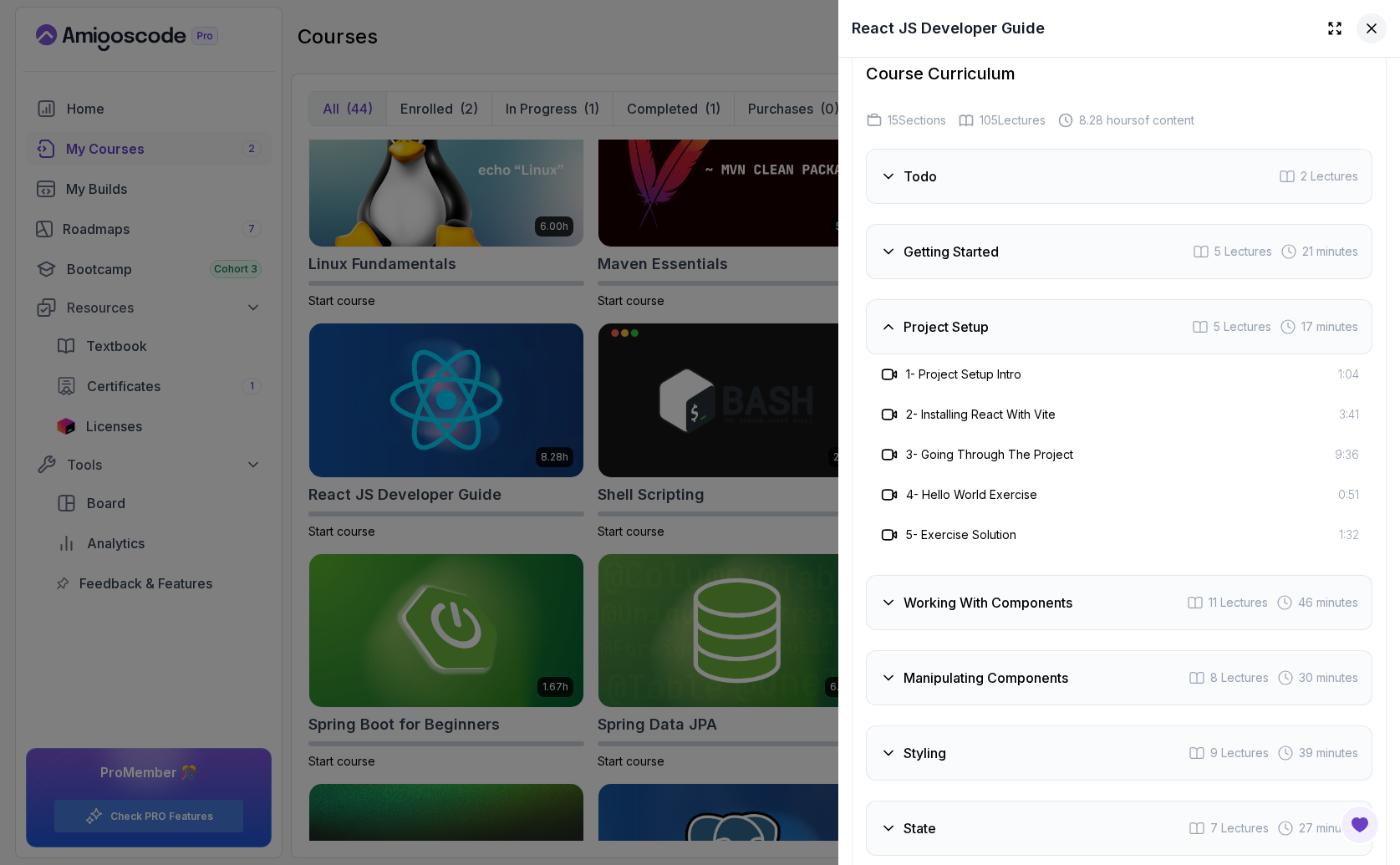
click at [1368, 30] on icon at bounding box center [1371, 28] width 9 height 9
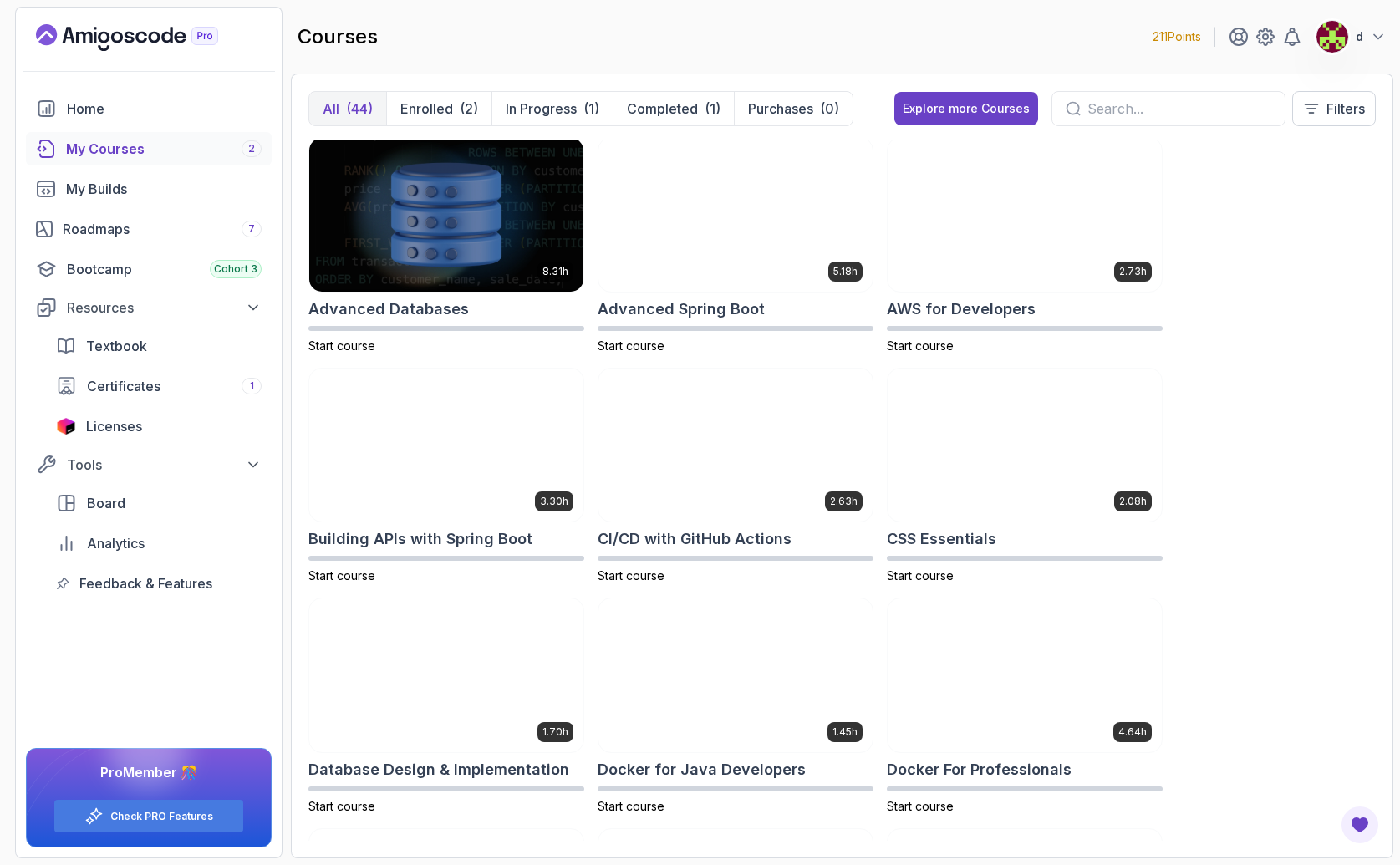
scroll to position [0, 0]
